Goal: Task Accomplishment & Management: Complete application form

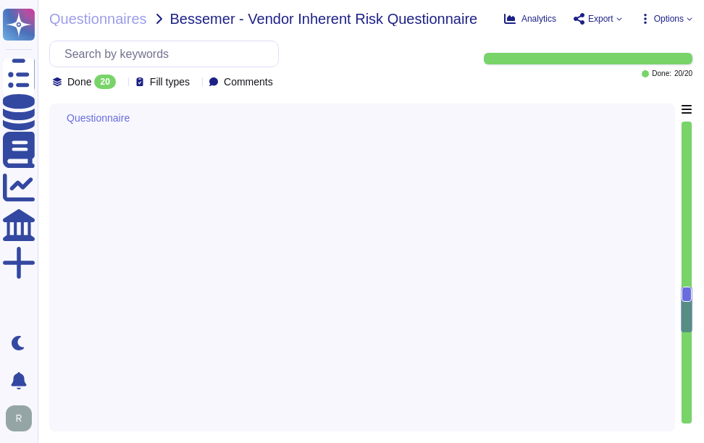
type textarea "No. Our SCM solution is a SaaS offering which can be accessed via Internet."
type textarea "Our service is called Sectigo Certificate Manager (SCM), and it is a Software a…"
type textarea "[DOMAIN_NAME]"
type textarea "Access to the web application can be restricted to BT’s IP range if specified a…"
type textarea "BT employees must access the application with their own user access credentials…"
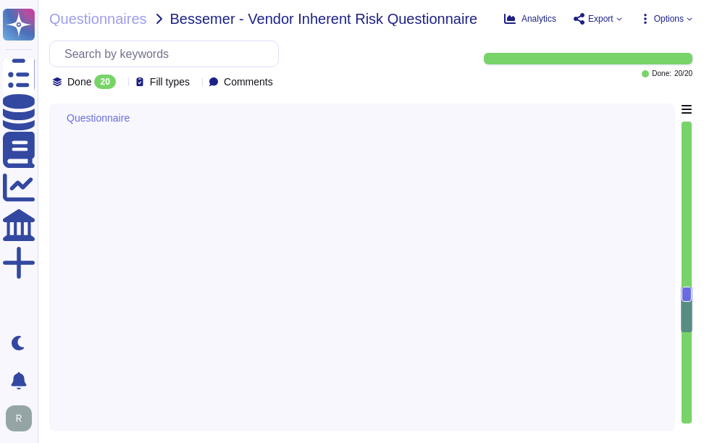
type textarea "Yes, multi-factor authentication (MFA) is a customer-configurable option for ac…"
type textarea "Customers manage their own user provisioning for SCM using whatever model they …"
type textarea "The solution is primarily offered as a Software as a Service (SaaS), which is a…"
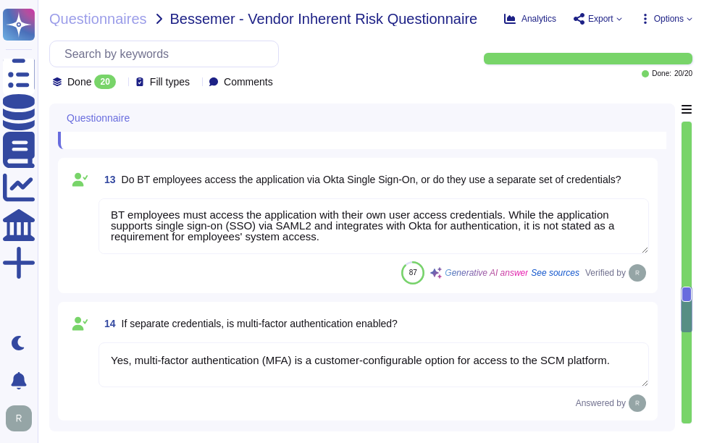
type textarea "Yes, backup media is stored offsite in a secure location to avoid being destroy…"
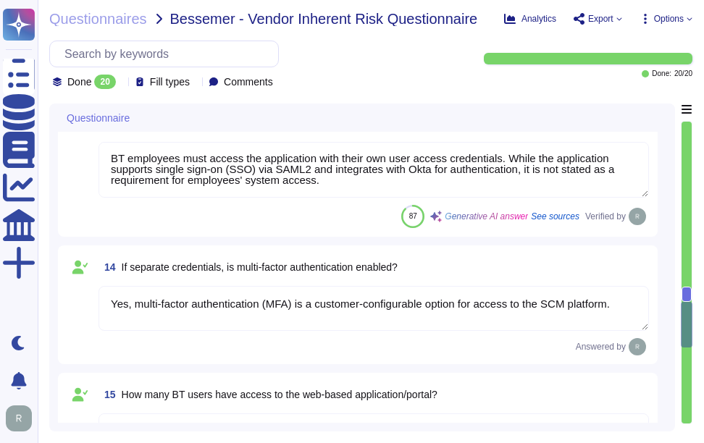
scroll to position [2047, 0]
type textarea "We can sustain an outage for a maximum of 4 hours before [PERSON_NAME] is unabl…"
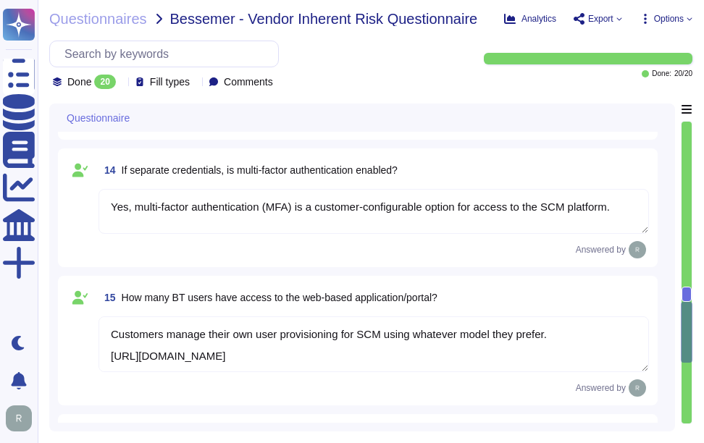
scroll to position [1, 0]
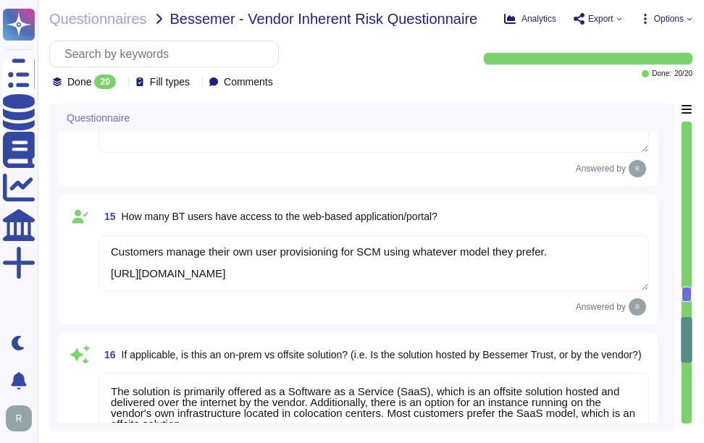
type textarea "Yes, the delivery of the products and services involves services that are perfo…"
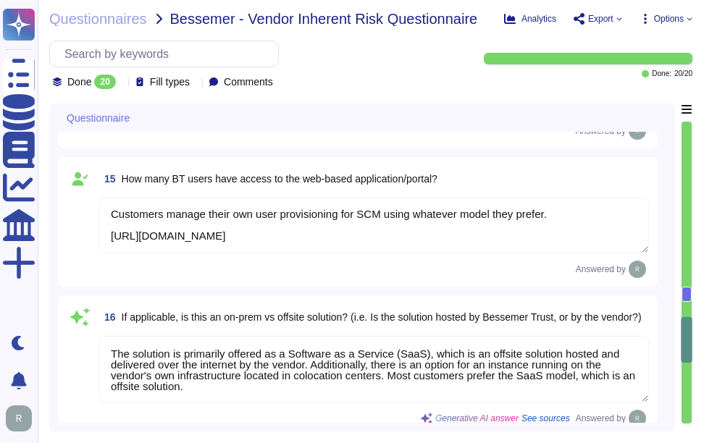
scroll to position [2264, 0]
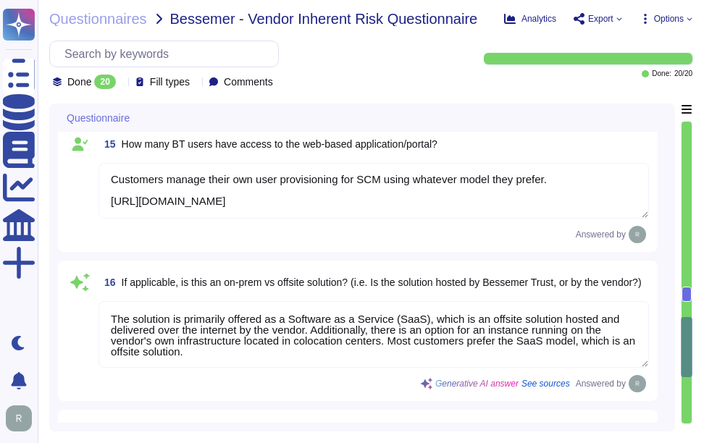
click at [361, 386] on div "Generative AI answer See sources Answered by" at bounding box center [374, 383] width 550 height 17
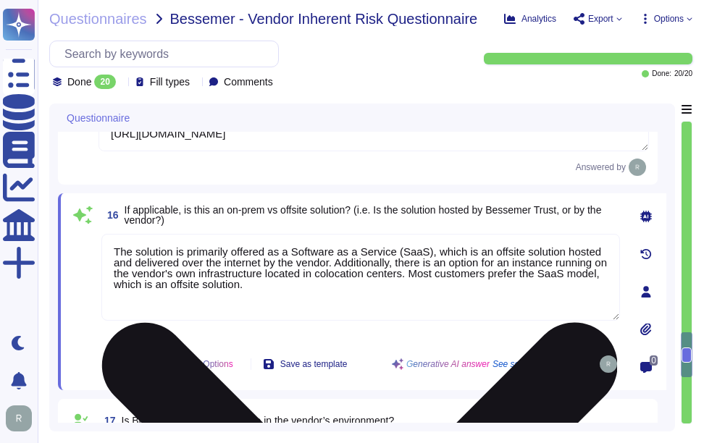
click at [374, 336] on div "The solution is primarily offered as a Software as a Service (SaaS), which is a…" at bounding box center [360, 287] width 519 height 107
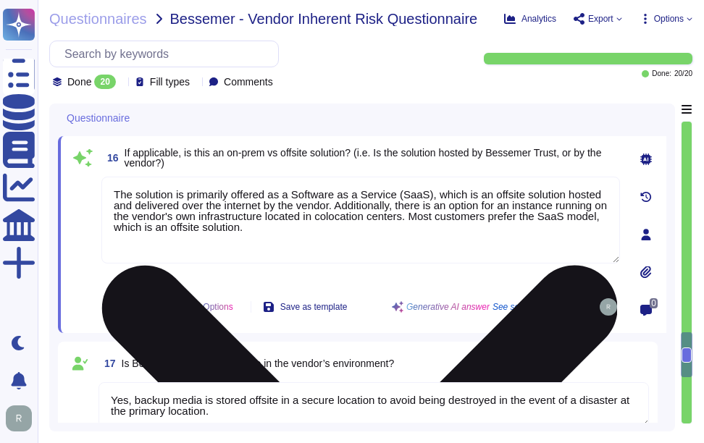
type textarea "No, our application or system does not use Artificial Intelligence (AI), and we…"
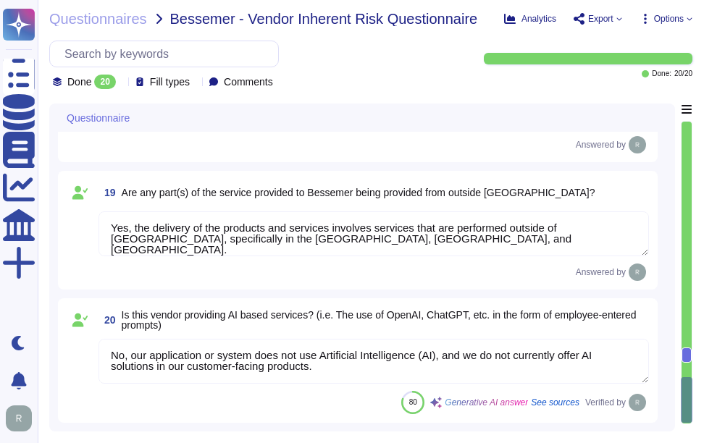
scroll to position [0, 0]
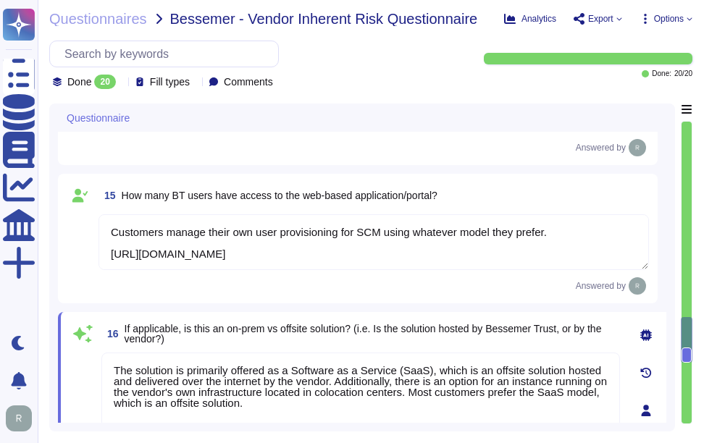
type textarea "Access to the web application can be restricted to BT’s IP range if specified a…"
type textarea "BT employees must access the application with their own user access credentials…"
type textarea "Yes, multi-factor authentication (MFA) is a customer-configurable option for ac…"
type textarea "Customers manage their own user provisioning for SCM using whatever model they …"
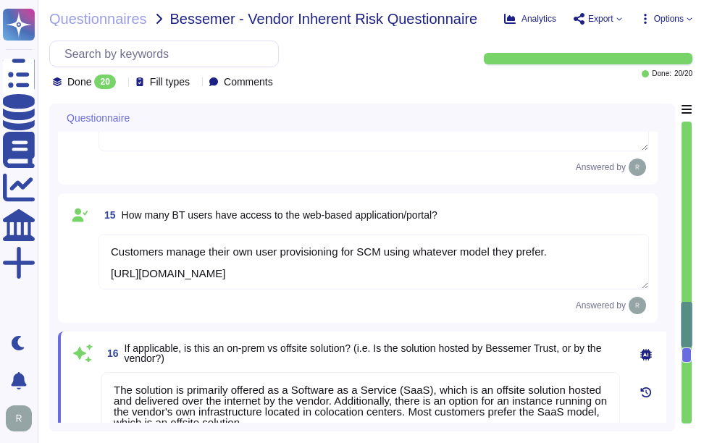
type textarea "Our service is called Sectigo Certificate Manager (SCM), and it is a Software a…"
type textarea "[DOMAIN_NAME]"
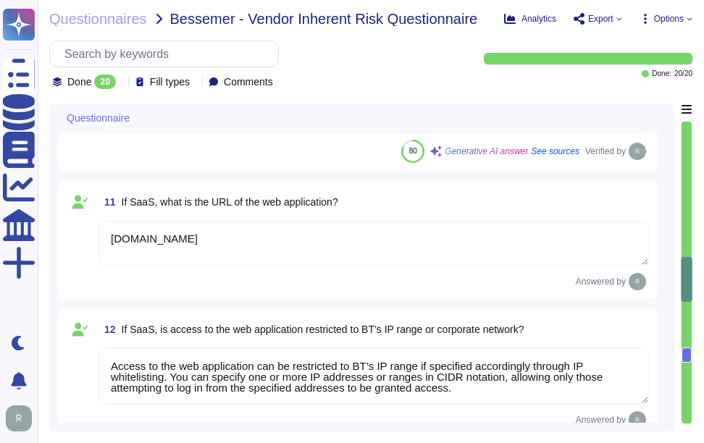
type textarea "No. Services will be accessed through the internet. This includes our SaaS appl…"
type textarea "No. Our SCM solution is a SaaS offering which can be accessed via Internet."
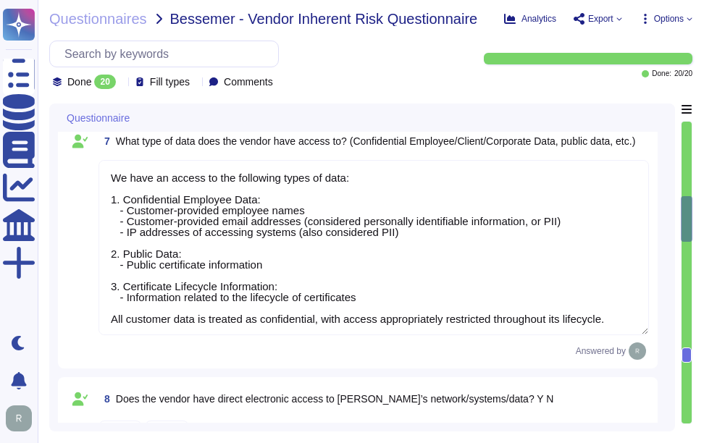
type textarea "Sectigo's products and services are designed to address digital security challe…"
type textarea "We have an access to the following types of data: 1. Confidential Employee Data…"
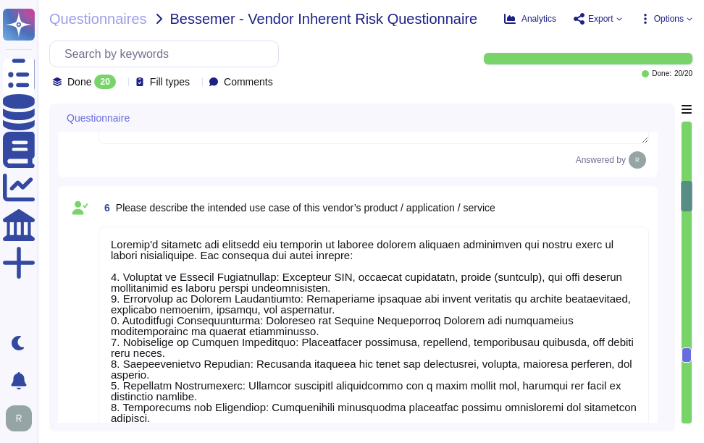
type textarea "The Support department is responsible for client support on certificates and in…"
type textarea "The Sectigo Group is 100% owned by entities rolling up to GI GP V LLC."
type textarea "Your Enterprise Sales Representative can provide this information."
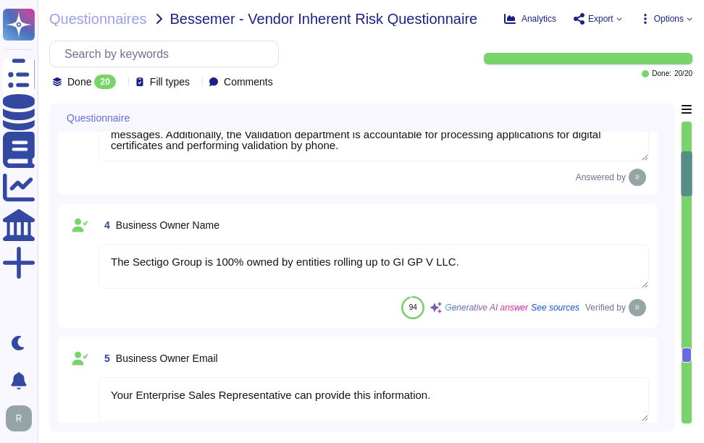
type textarea "Sectigo Limited"
type textarea "Your Enterprise Sales Representative can provide this information."
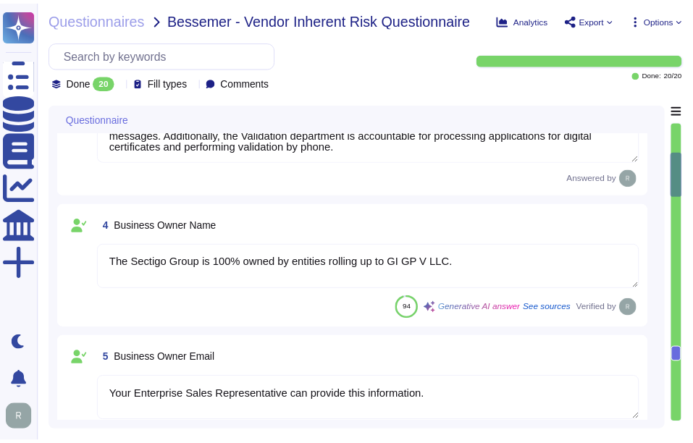
scroll to position [0, 0]
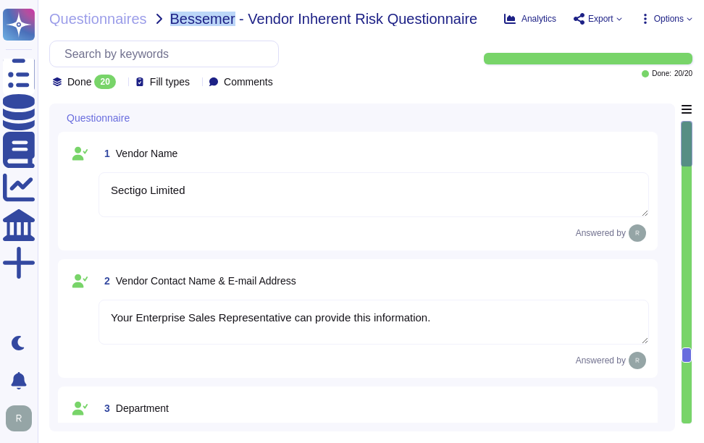
drag, startPoint x: 169, startPoint y: 15, endPoint x: 229, endPoint y: 17, distance: 60.1
click at [229, 17] on span "Bessemer - Vendor Inherent Risk Questionnaire" at bounding box center [324, 19] width 308 height 14
copy span "Bessemer"
click at [120, 19] on span "Questionnaires" at bounding box center [98, 19] width 98 height 14
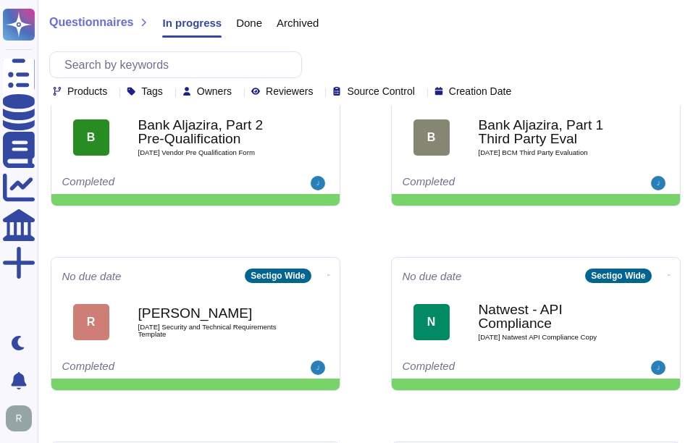
scroll to position [507, 0]
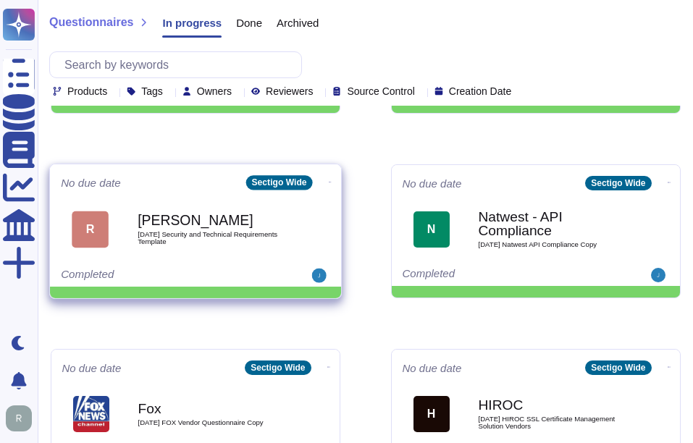
click at [193, 240] on span "[DATE] Security and Technical Requirements Template" at bounding box center [211, 238] width 146 height 14
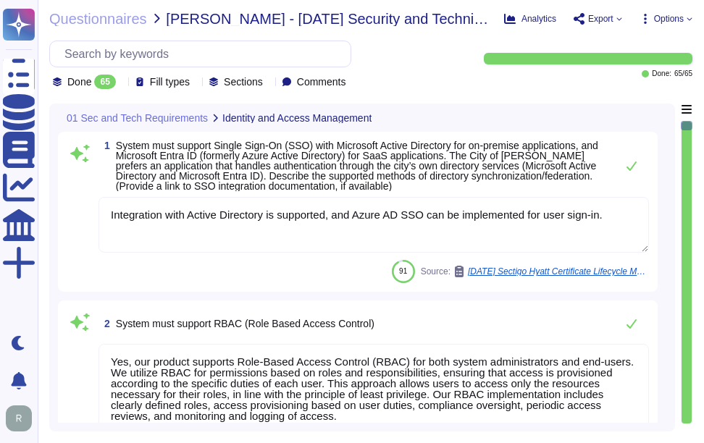
type textarea "Integration with Active Directory is supported, and Azure AD SSO can be impleme…"
type textarea "Yes, our product supports Role-Based Access Control (RBAC) for both system admi…"
type textarea "Yes, the password policy requires initial passwords to be changed upon first us…"
type textarea "Customers manage their own user provisioning/deprovisioning using whatever mode…"
click at [106, 18] on span "Questionnaires" at bounding box center [98, 19] width 98 height 14
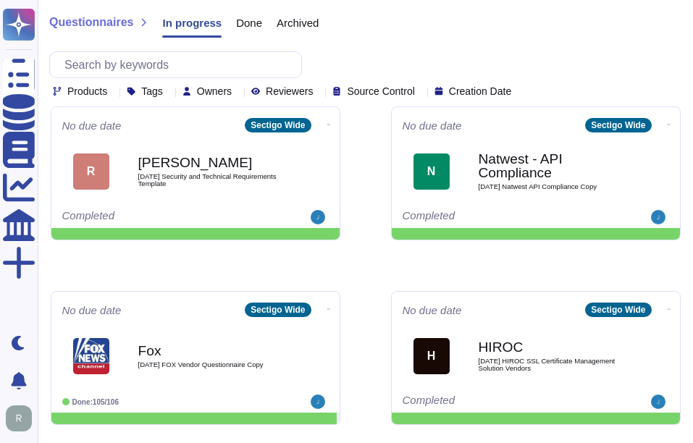
scroll to position [579, 0]
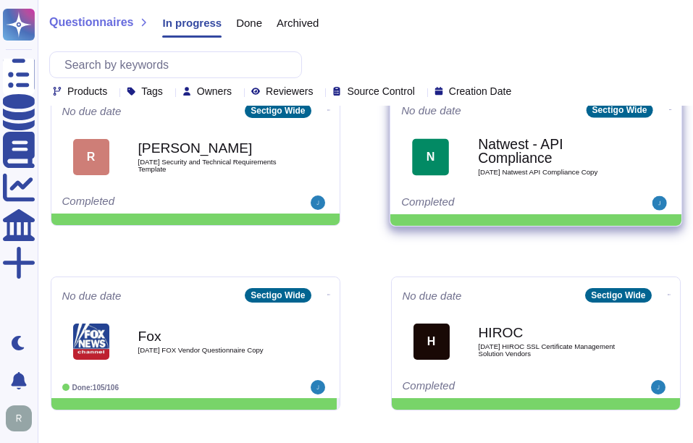
click at [519, 160] on b "Natwest - API Compliance" at bounding box center [551, 152] width 146 height 28
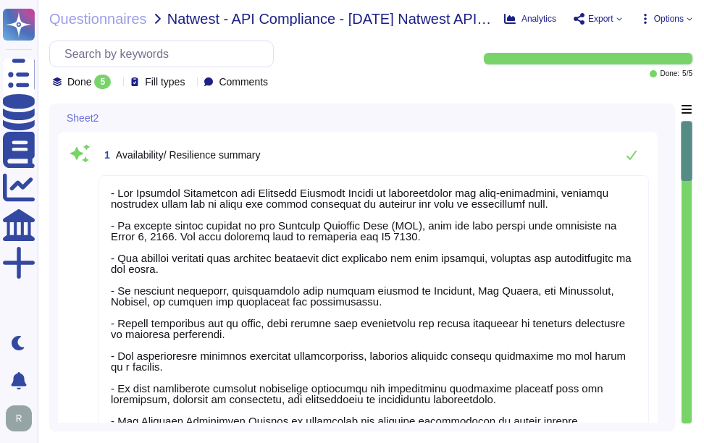
type textarea "- Our Business Continuity and Disaster Recovery Policy is comprehensive and wel…"
type textarea "- The Disaster Recovery Time Objective (RTO) target for the service is 12 hours…"
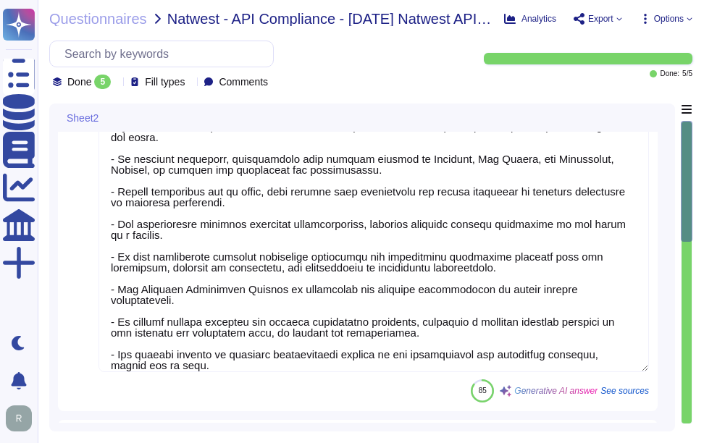
type textarea "- We utilize Grafana for monitoring our environment, which includes monitoring …"
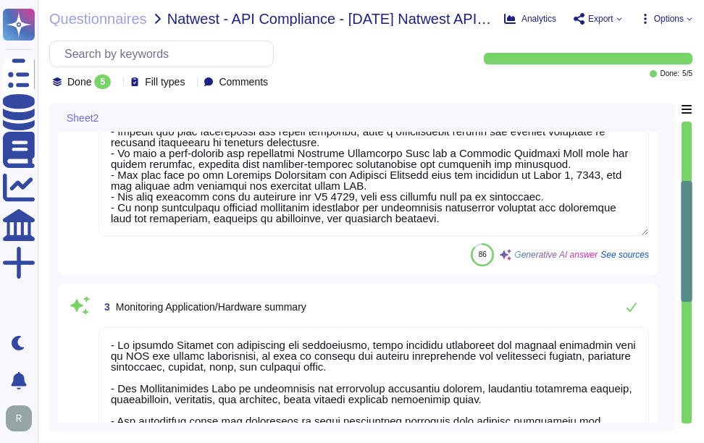
type textarea "- Our Disaster Recovery Plan is well-documented and tested annually, designed t…"
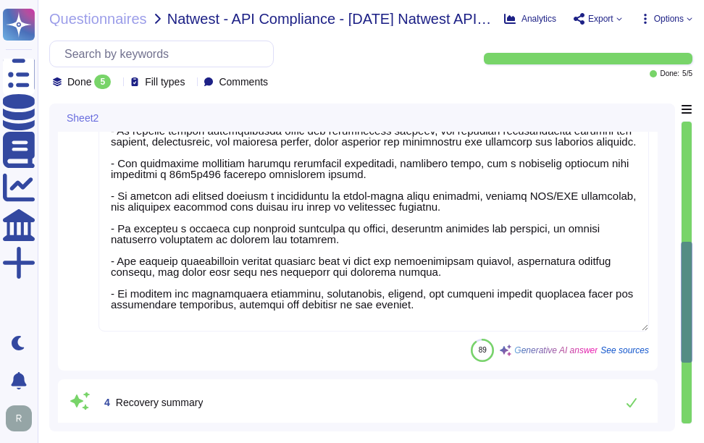
type textarea "Sectigo has developed a comprehensive backup and restore procedure that enables…"
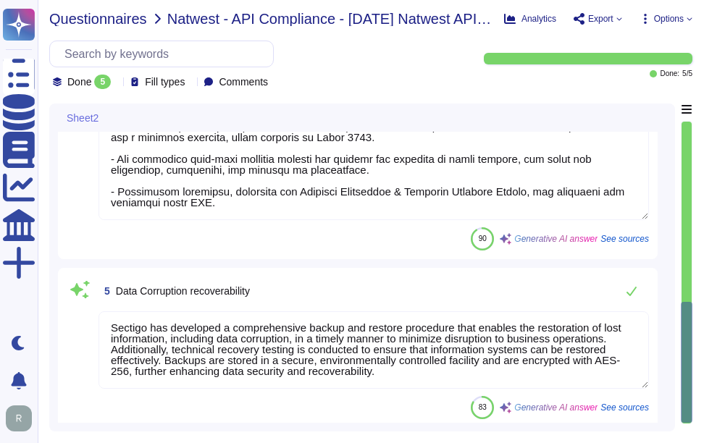
click at [138, 17] on span "Questionnaires" at bounding box center [98, 19] width 98 height 14
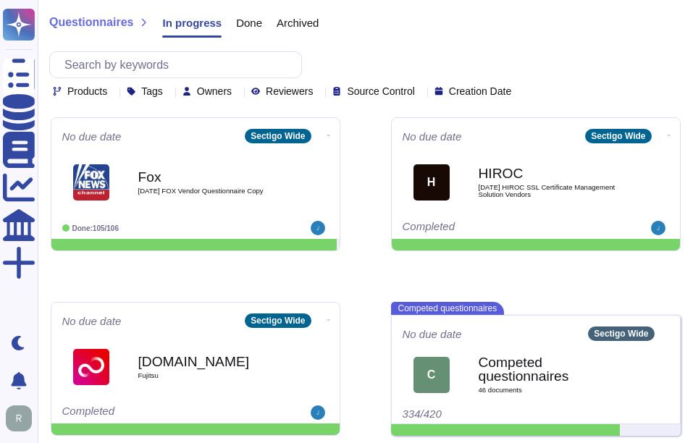
scroll to position [743, 0]
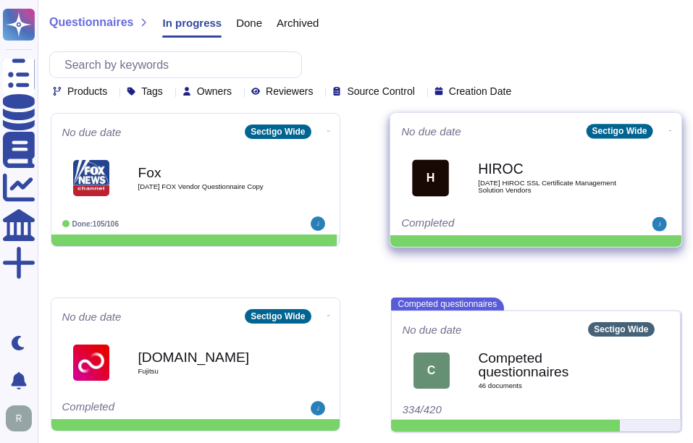
click at [585, 194] on div "HIROC [DATE] HIROC SSL Certificate Management Solution Vendors" at bounding box center [551, 177] width 146 height 59
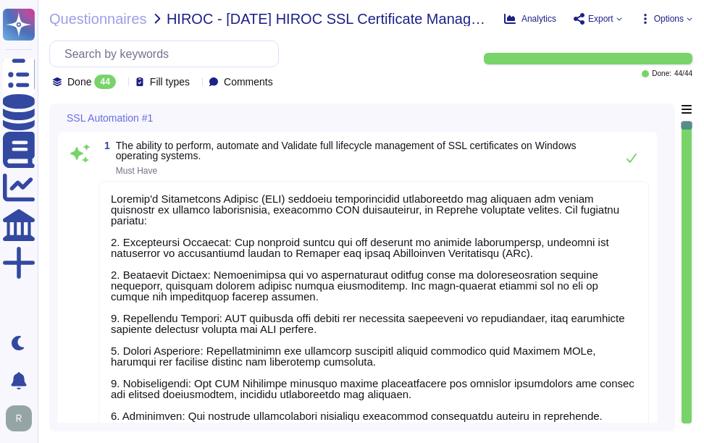
type textarea "Sectigo's Certificate Manager (SCM) provides comprehensive capabilities for man…"
type textarea "Sectigo Certificate Manager (SCM) provides comprehensive capabilities for manag…"
